Goal: Transaction & Acquisition: Book appointment/travel/reservation

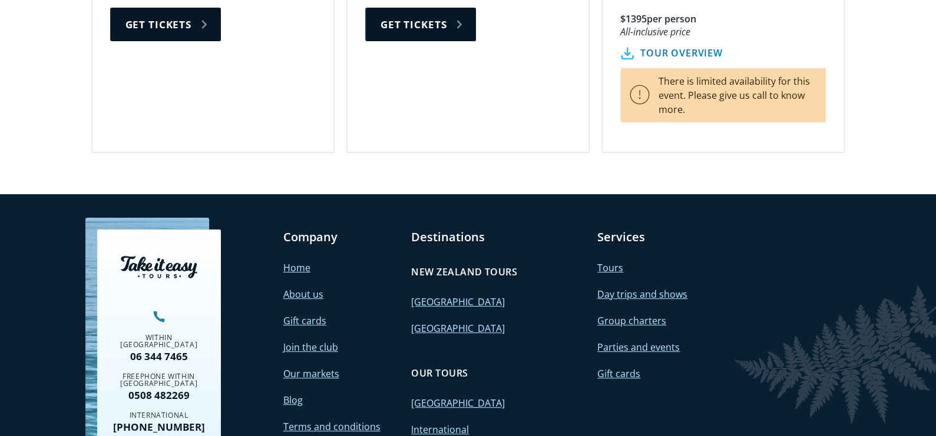
scroll to position [2297, 0]
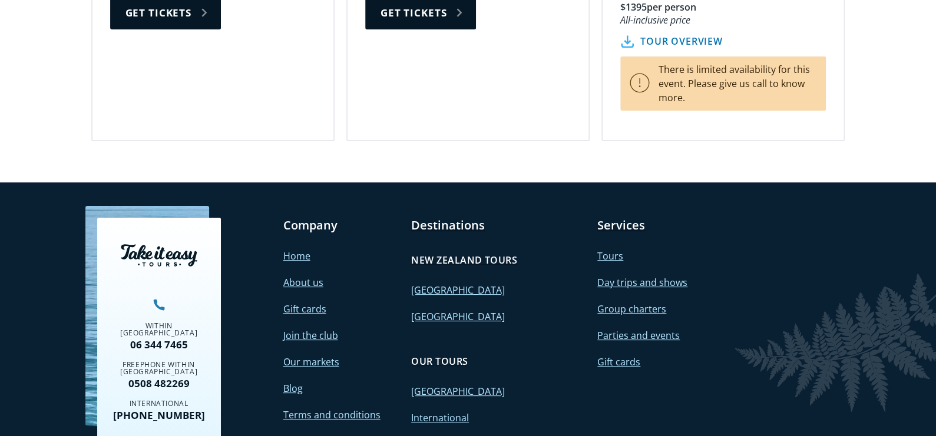
click at [302, 435] on link "Contact" at bounding box center [300, 441] width 35 height 13
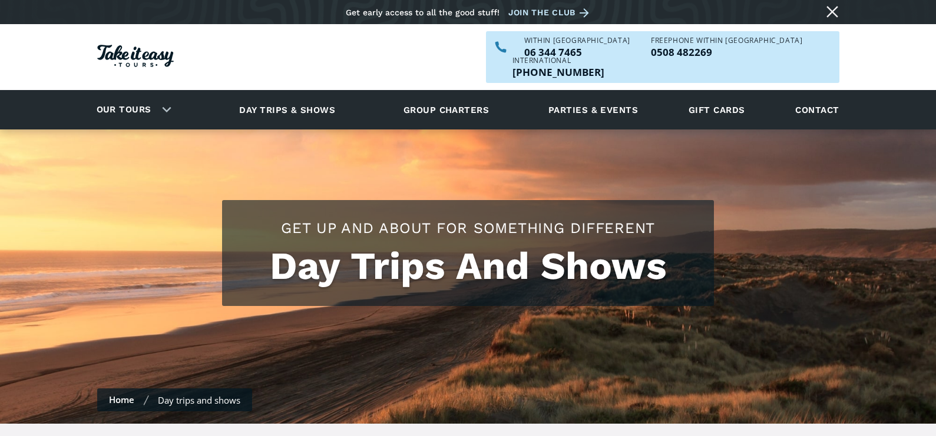
scroll to position [2297, 0]
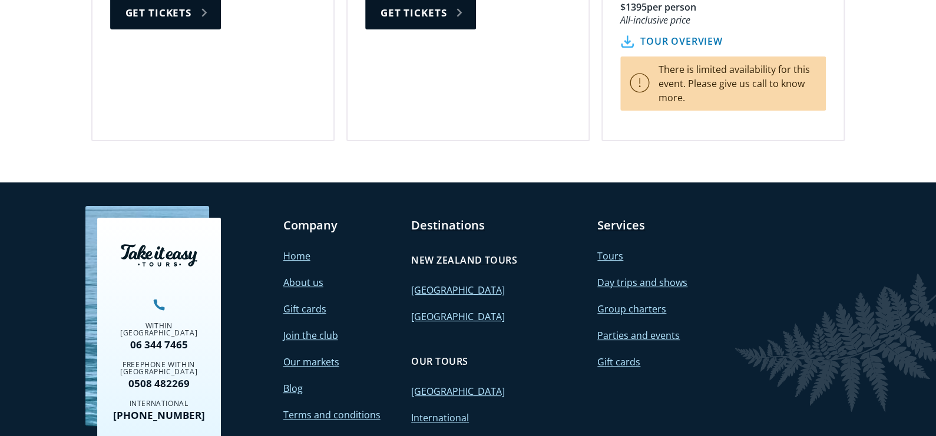
click at [642, 276] on link "Day trips and shows" at bounding box center [642, 282] width 90 height 13
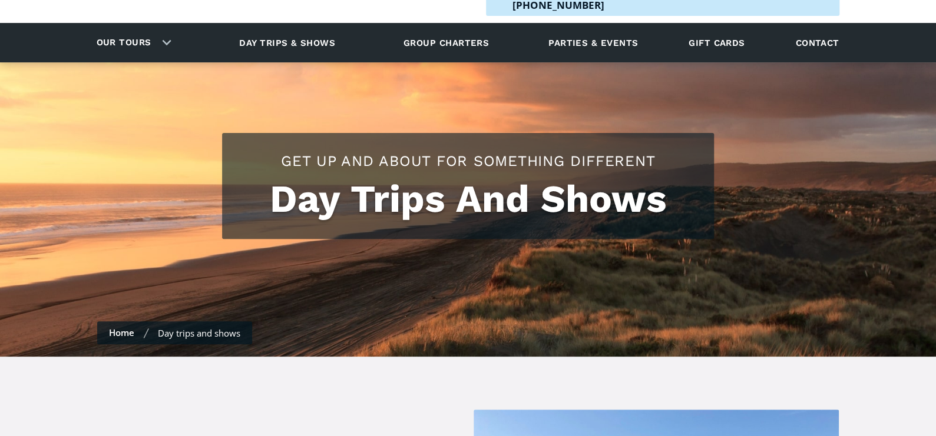
scroll to position [235, 0]
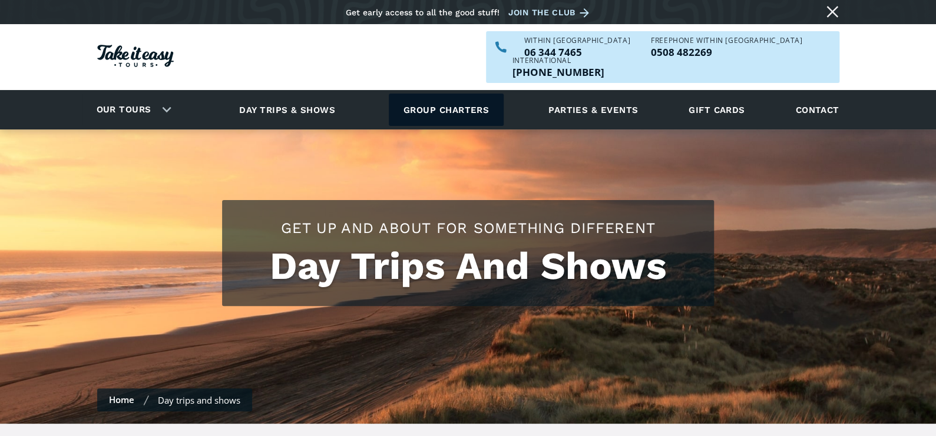
click at [413, 94] on link "Group charters" at bounding box center [446, 110] width 115 height 32
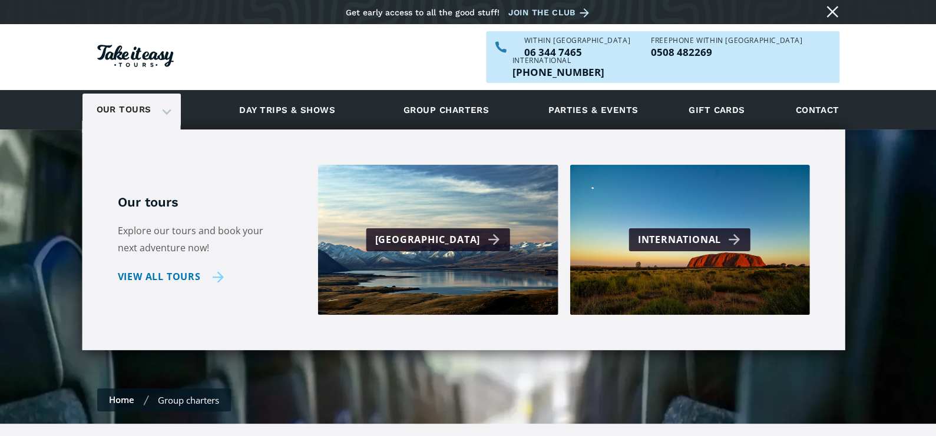
click at [169, 269] on link "View all tours" at bounding box center [171, 277] width 107 height 17
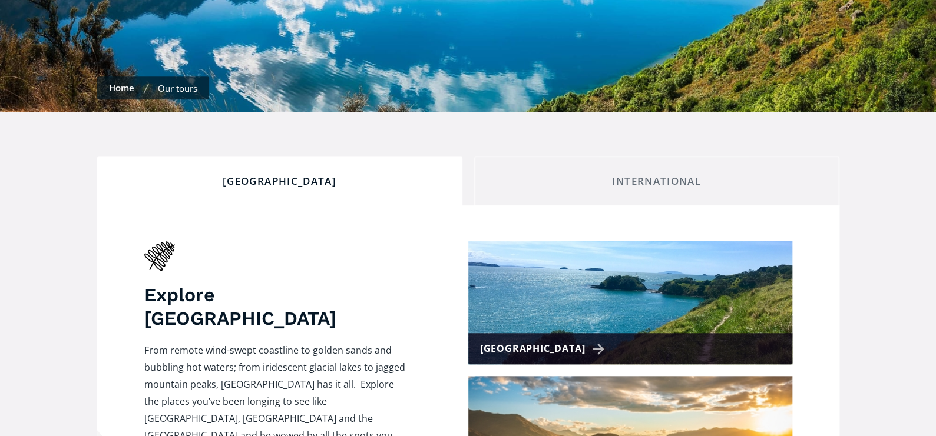
scroll to position [471, 0]
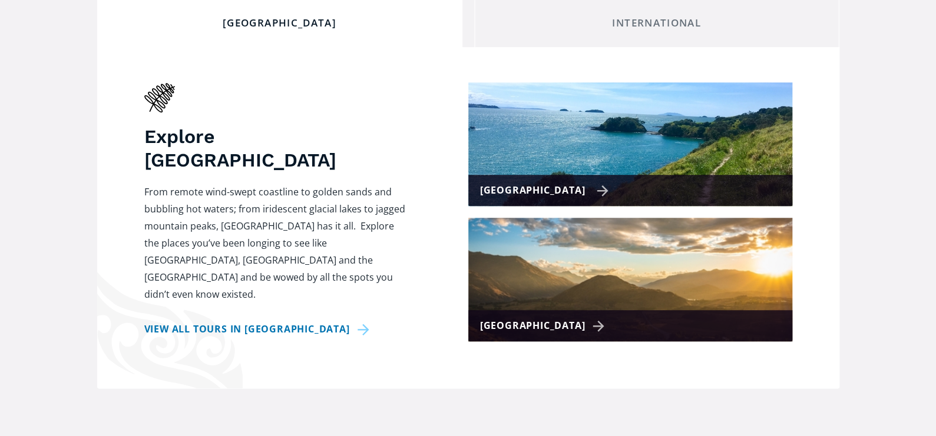
click at [518, 182] on div "[GEOGRAPHIC_DATA]" at bounding box center [544, 190] width 129 height 17
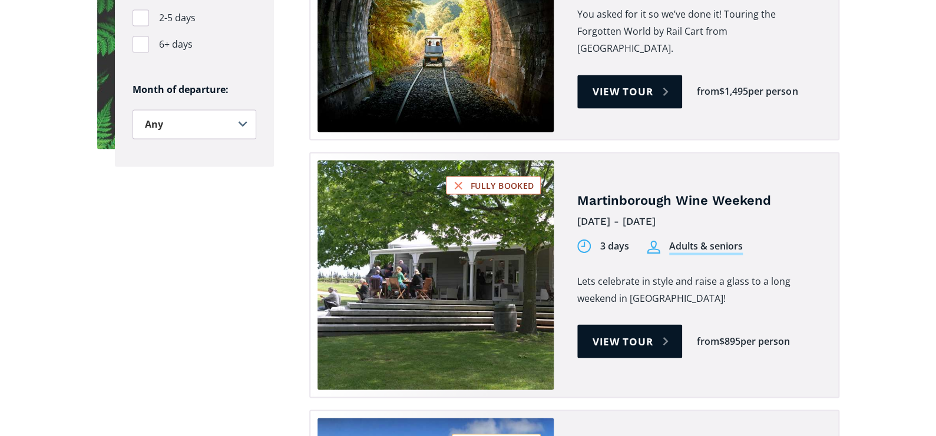
scroll to position [1001, 0]
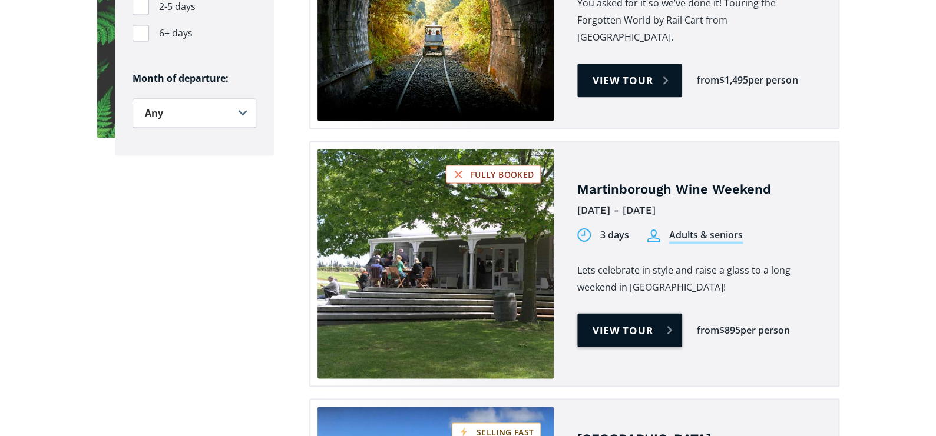
click at [605, 313] on link "View tour" at bounding box center [629, 330] width 105 height 34
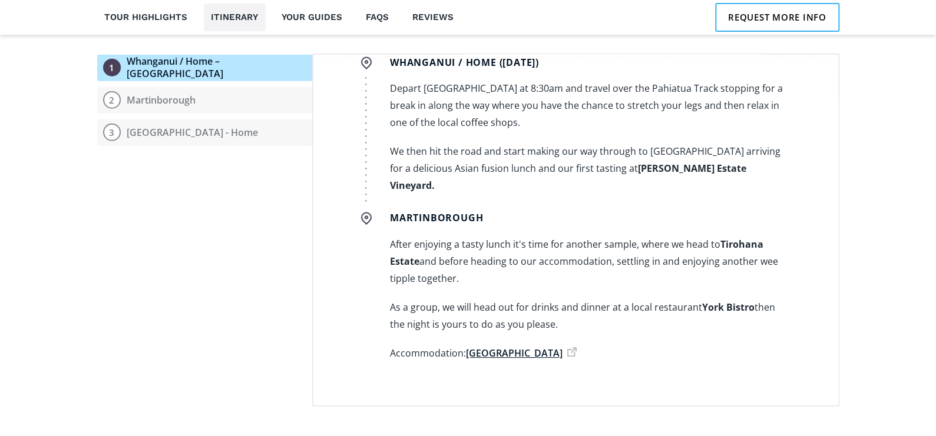
scroll to position [118, 0]
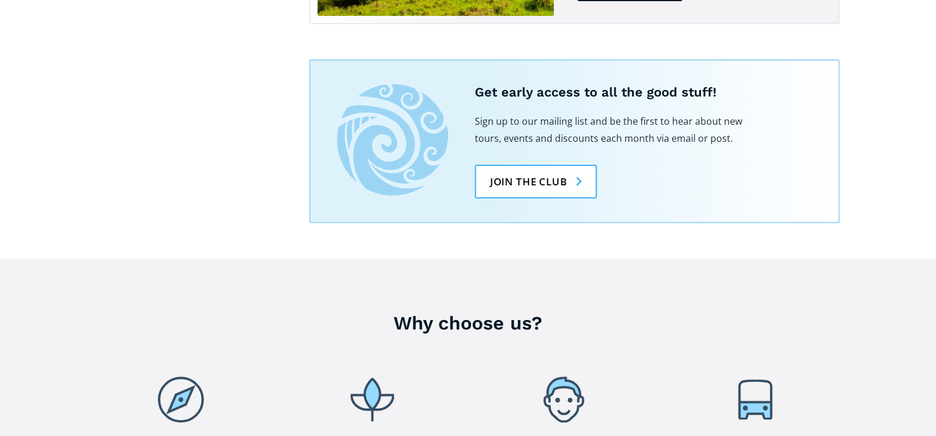
scroll to position [2473, 0]
